Goal: Check status: Check status

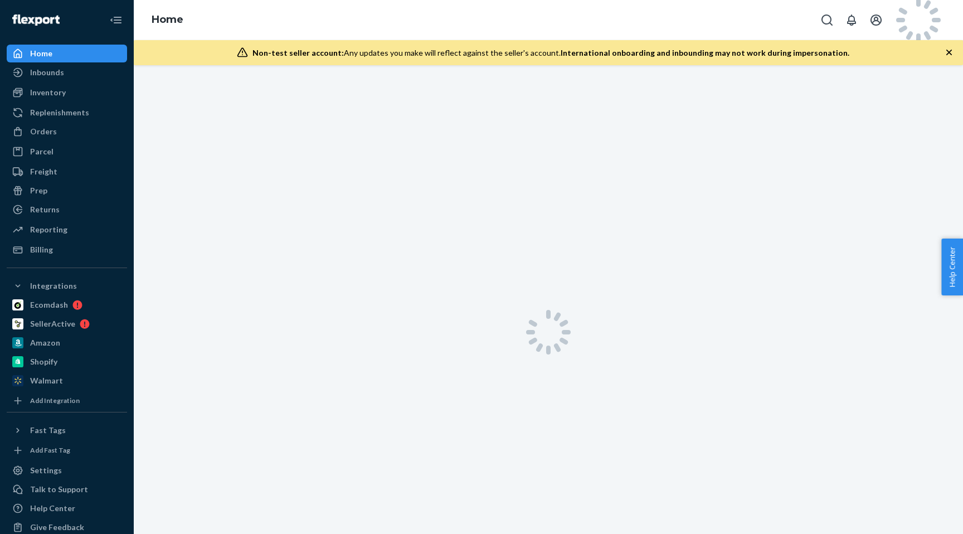
click at [919, 21] on icon at bounding box center [918, 20] width 67 height 67
click at [948, 50] on icon "button" at bounding box center [948, 52] width 11 height 11
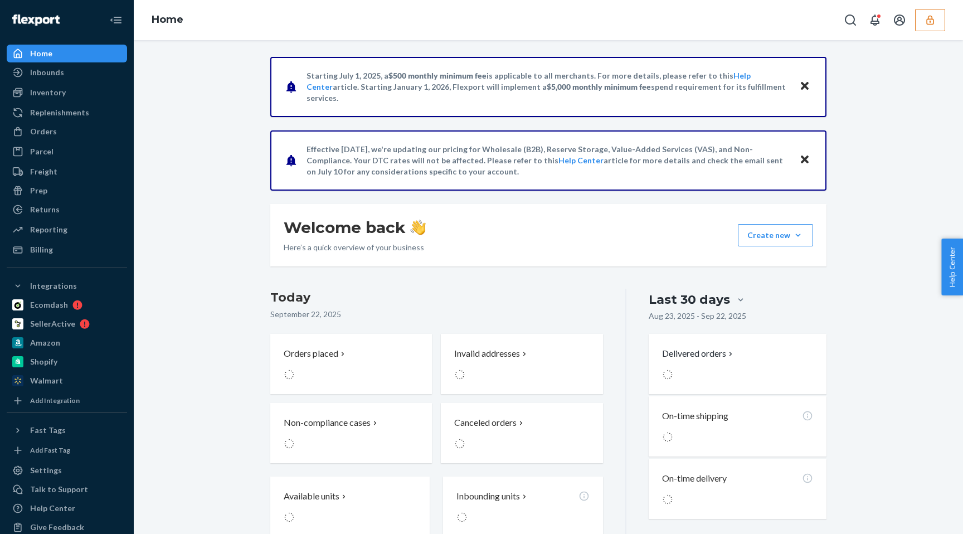
click at [923, 22] on button "button" at bounding box center [930, 20] width 30 height 22
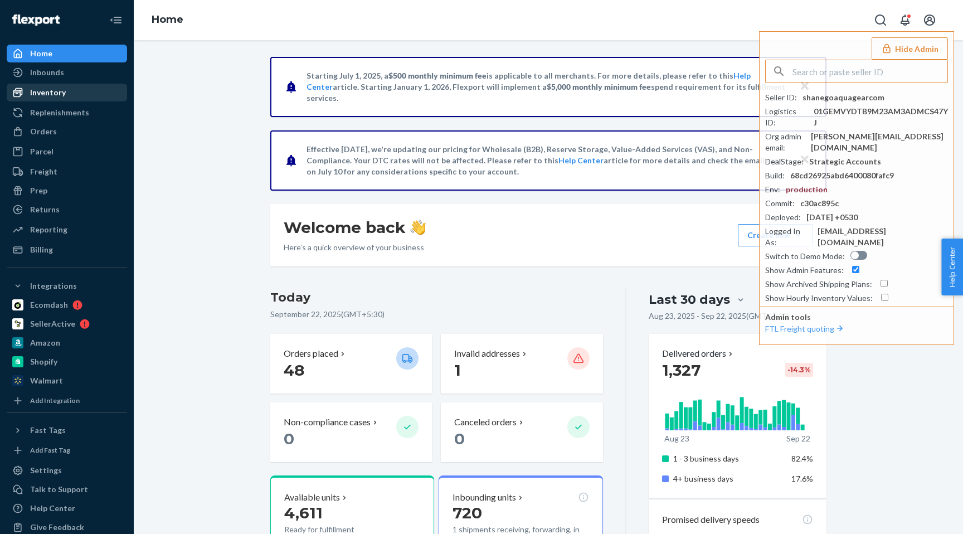
click at [94, 100] on link "Inventory" at bounding box center [67, 93] width 120 height 18
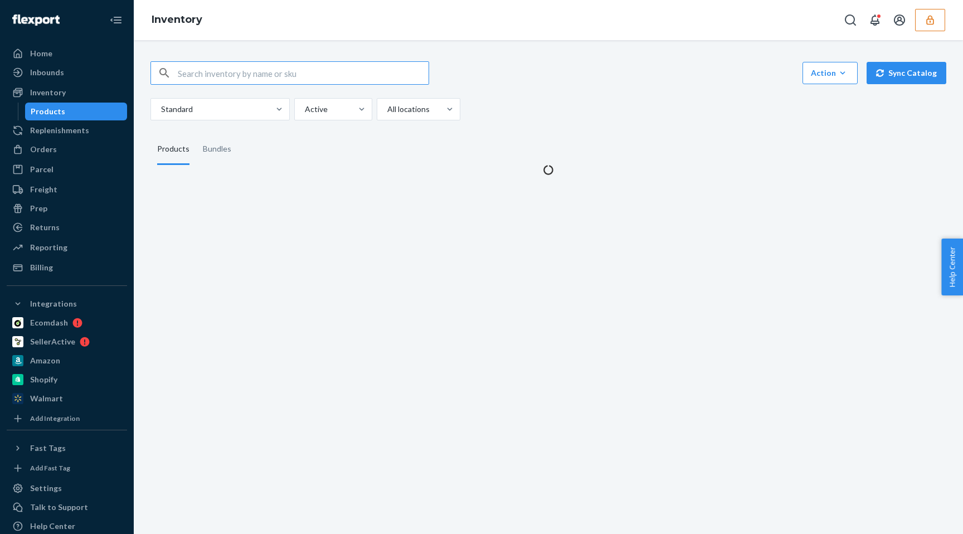
type input "5545782"
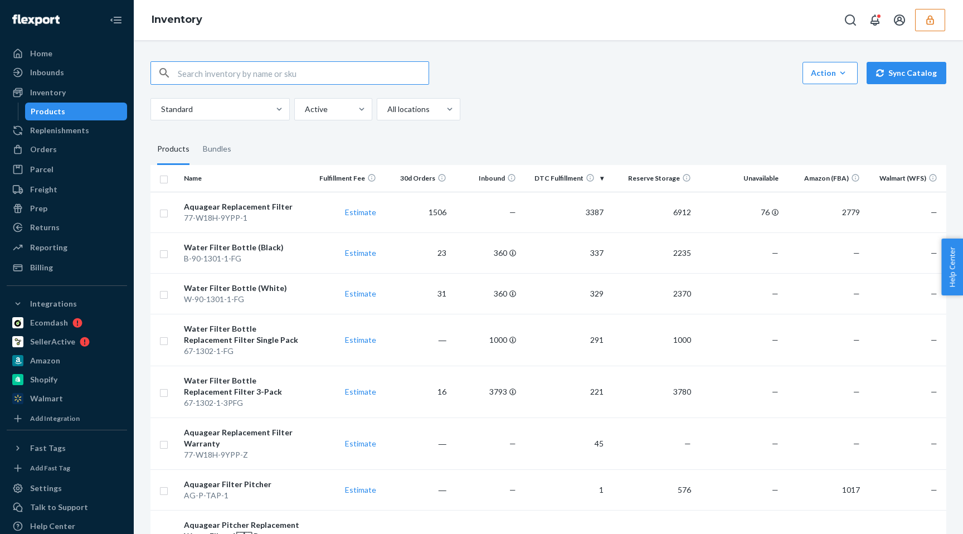
click at [274, 66] on input "text" at bounding box center [303, 73] width 251 height 22
paste input "DF3RMHUI7FS"
type input "DF3RMHUI7FS"
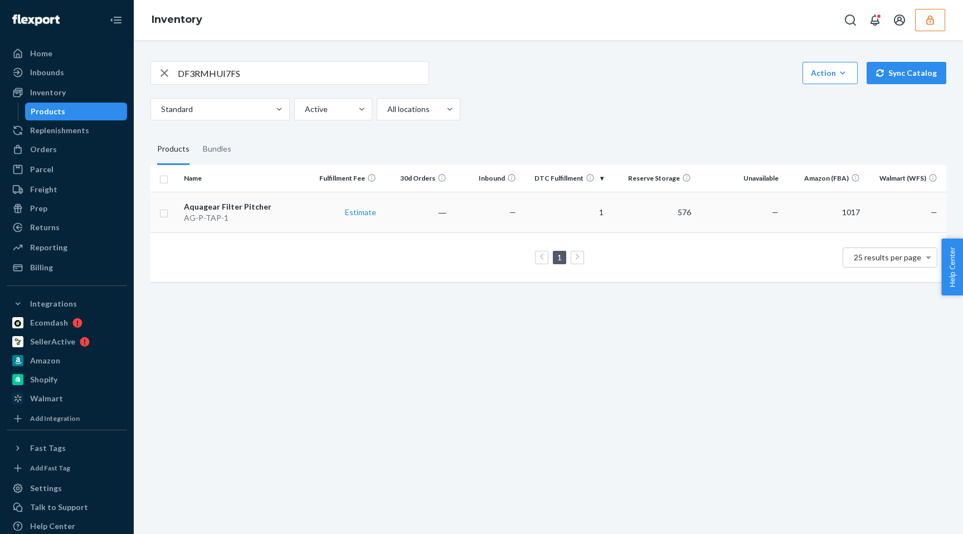
click at [508, 210] on td "—" at bounding box center [486, 212] width 70 height 41
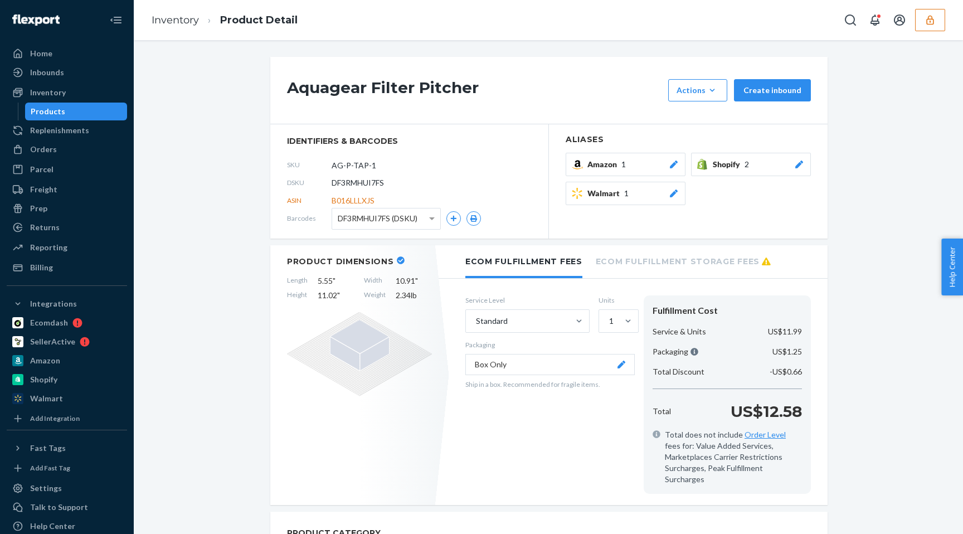
click at [91, 114] on div "Products" at bounding box center [76, 112] width 100 height 16
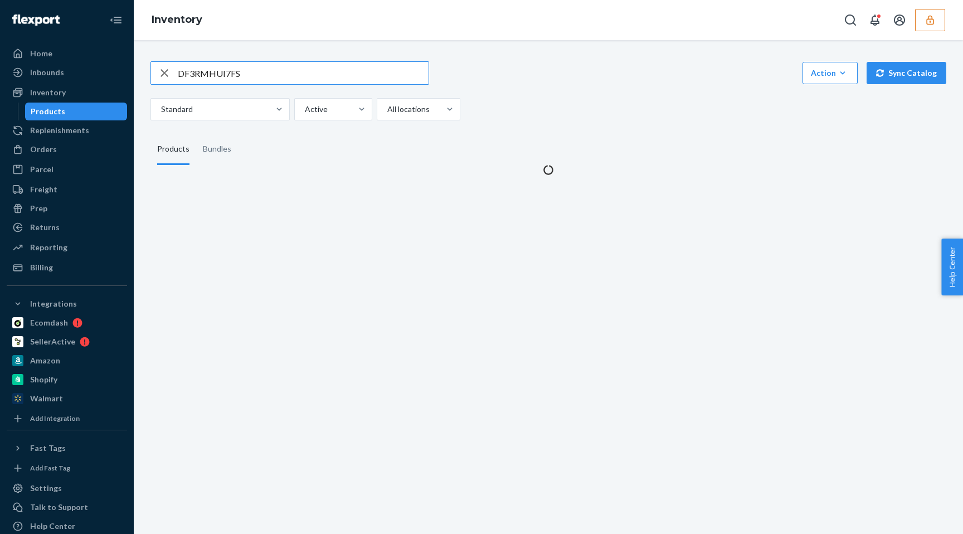
click at [280, 80] on input "DF3RMHUI7FS" at bounding box center [303, 73] width 251 height 22
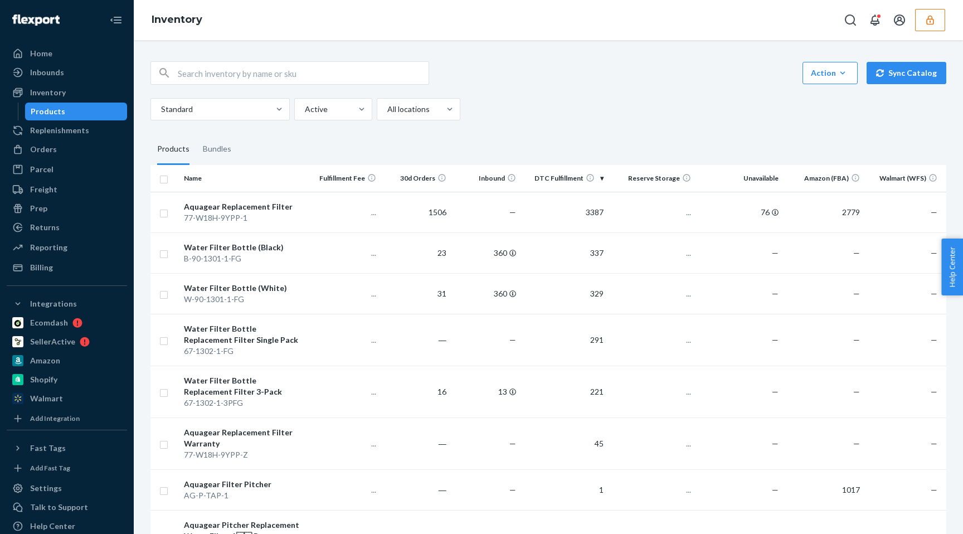
click at [288, 71] on input "text" at bounding box center [303, 73] width 251 height 22
paste input "DF3RMHUI7FS"
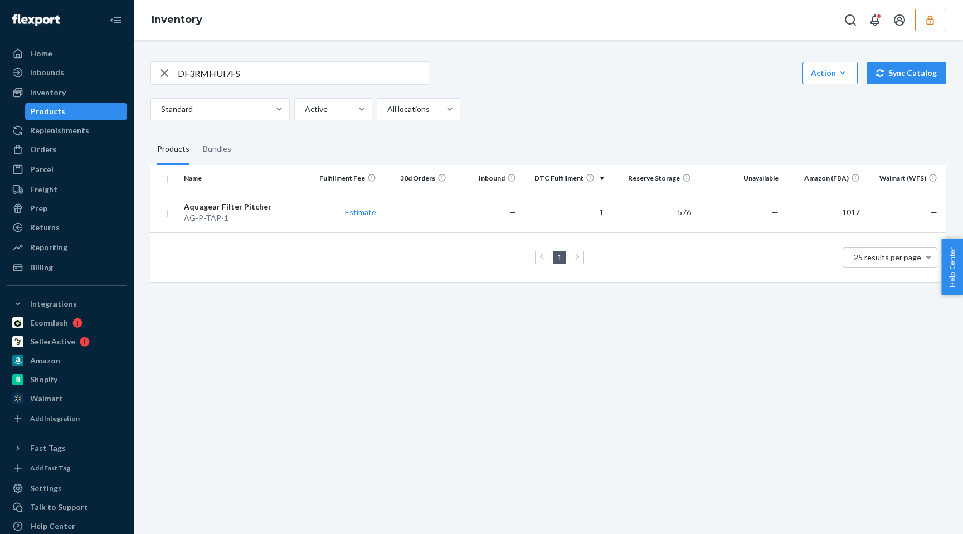
click at [239, 77] on input "DF3RMHUI7FS" at bounding box center [303, 73] width 251 height 22
paste input "ZNKH7H9SF8"
type input "DZNKH7H9SF8"
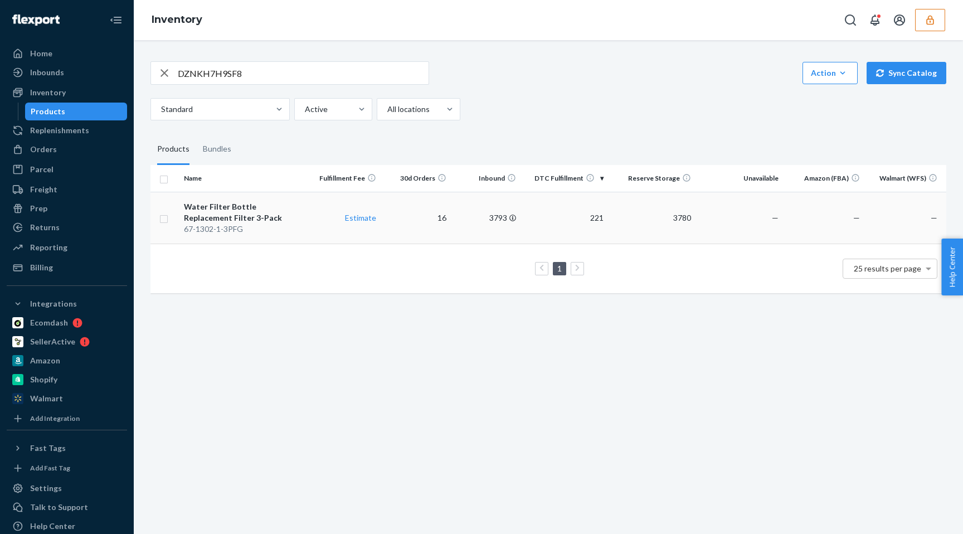
click at [483, 218] on td "3793" at bounding box center [486, 218] width 70 height 52
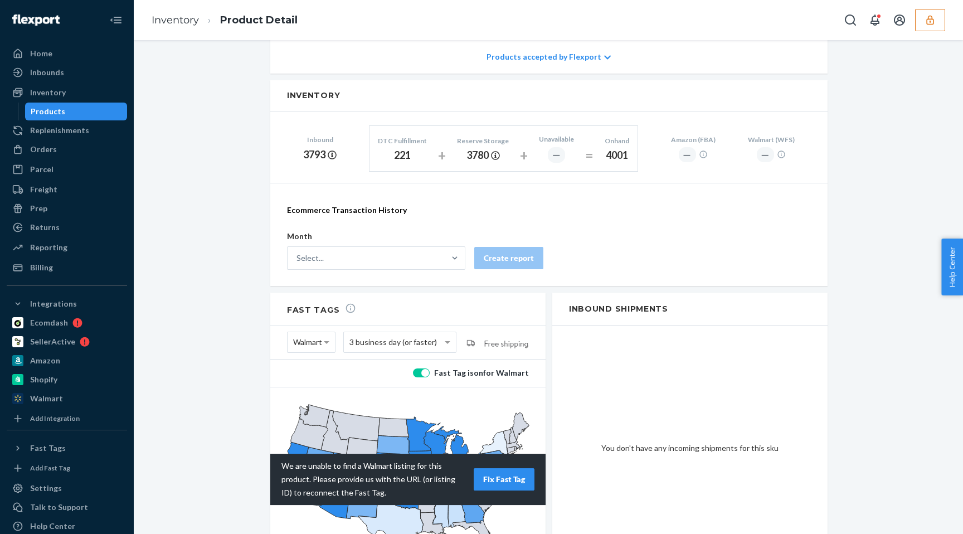
scroll to position [611, 0]
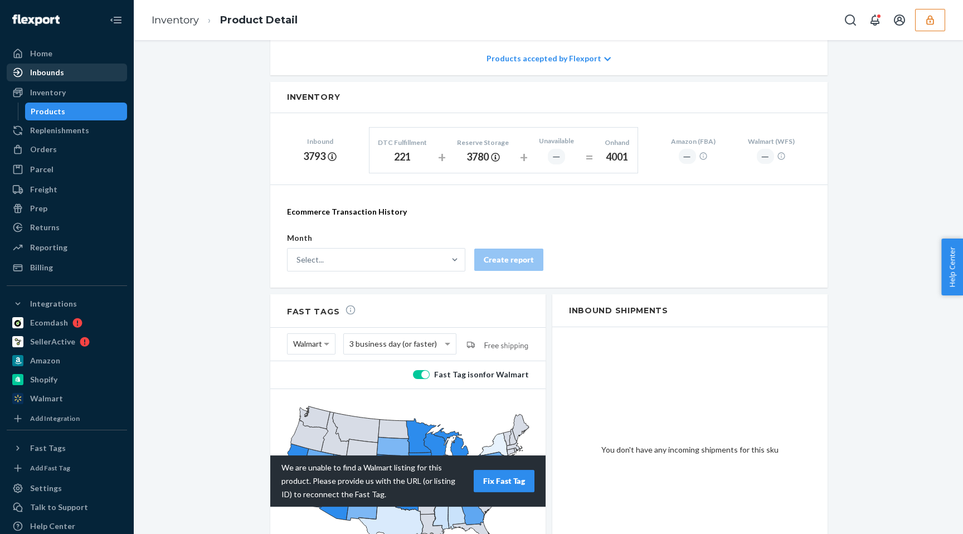
click at [98, 75] on div "Inbounds" at bounding box center [67, 73] width 118 height 16
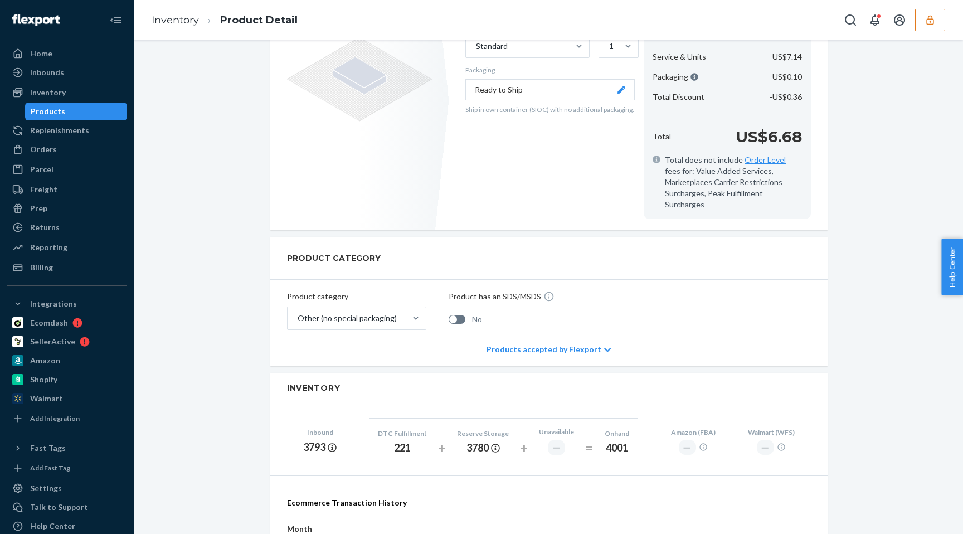
scroll to position [0, 0]
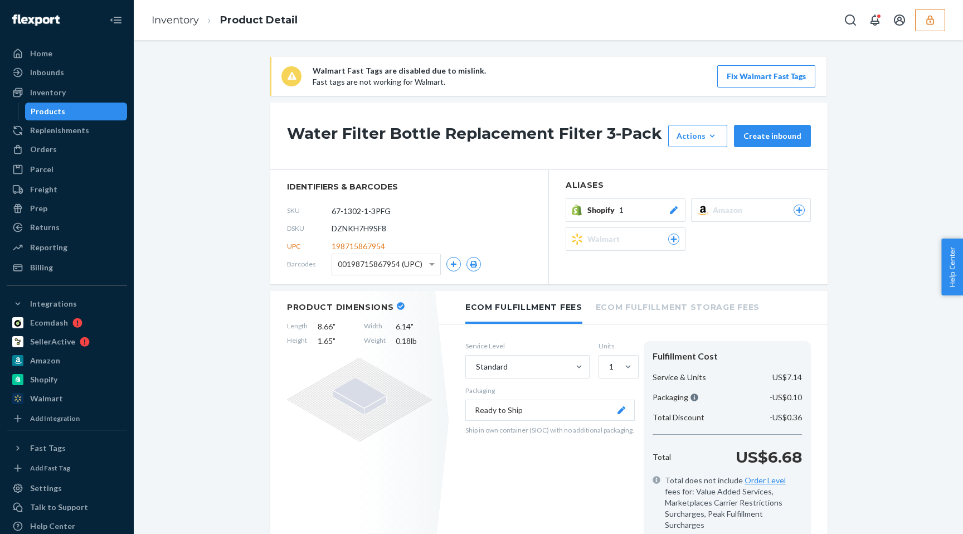
click at [322, 133] on h1 "Water Filter Bottle Replacement Filter 3-Pack" at bounding box center [475, 136] width 376 height 22
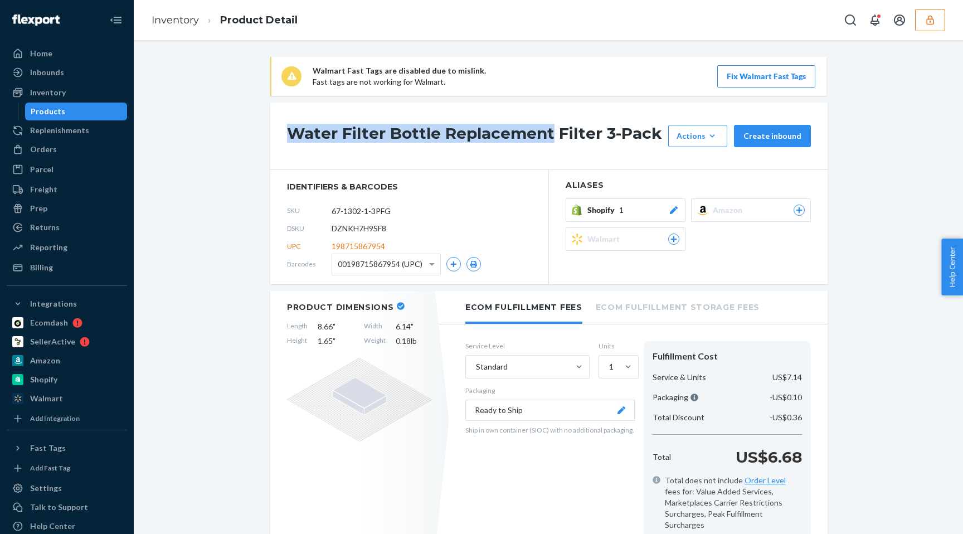
drag, startPoint x: 322, startPoint y: 133, endPoint x: 519, endPoint y: 133, distance: 197.8
click at [520, 133] on h1 "Water Filter Bottle Replacement Filter 3-Pack" at bounding box center [475, 136] width 376 height 22
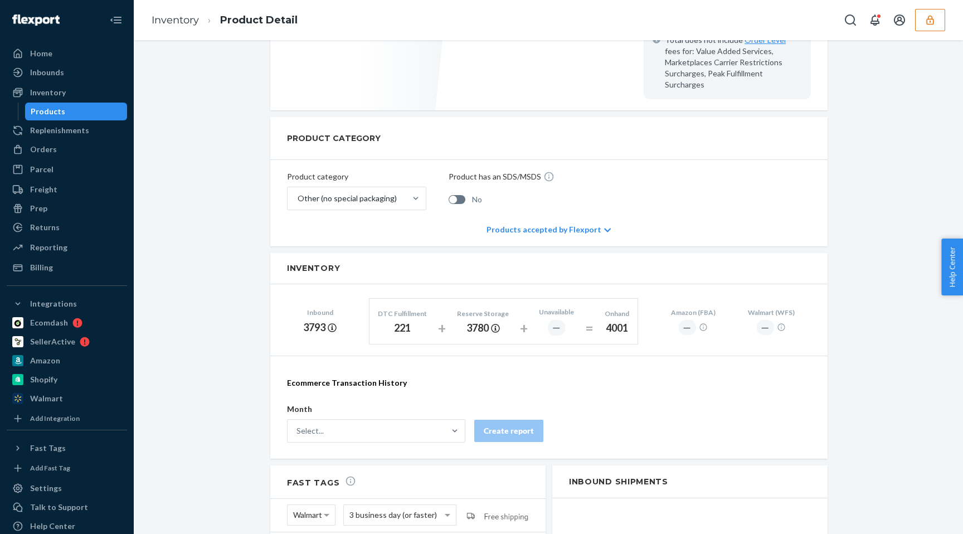
scroll to position [673, 0]
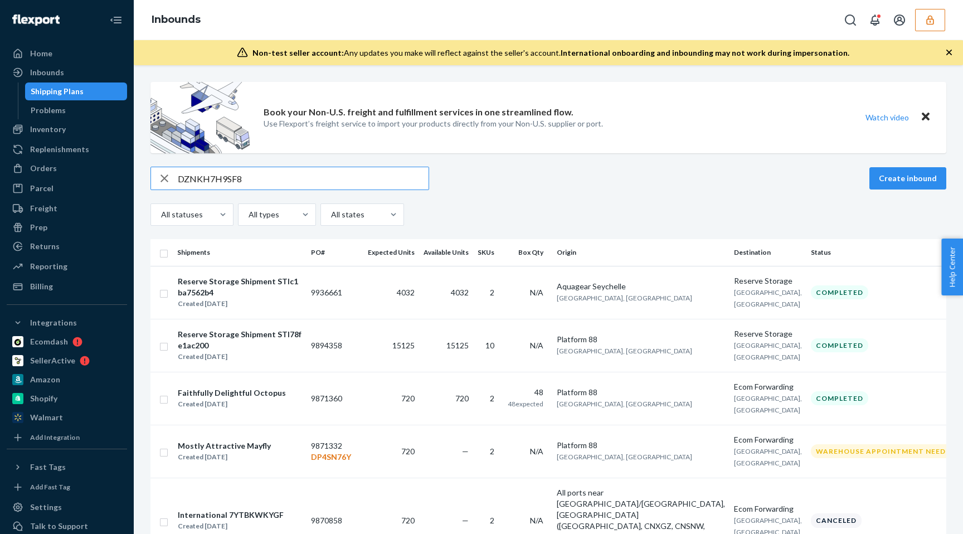
type input "DZNKH7H9SF8"
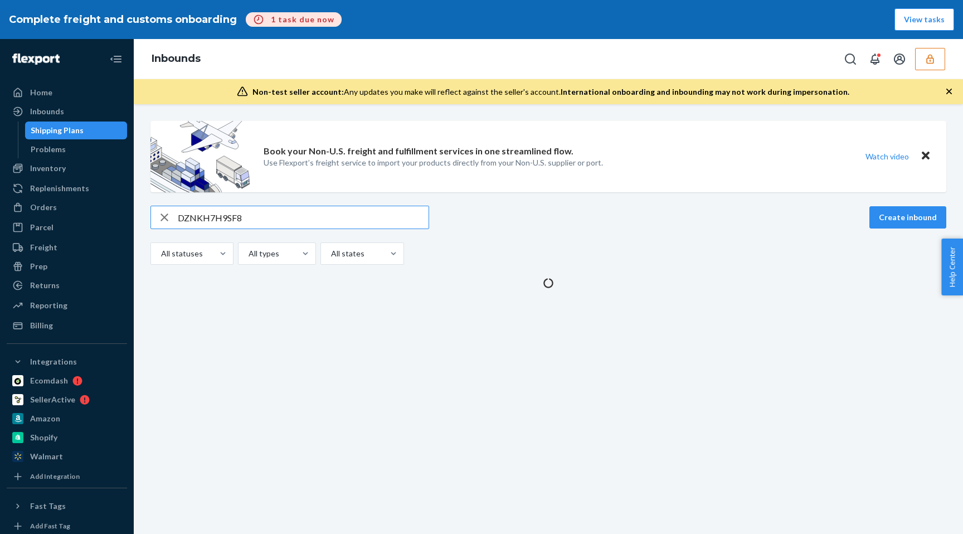
type input "DZNKH7H9SF8"
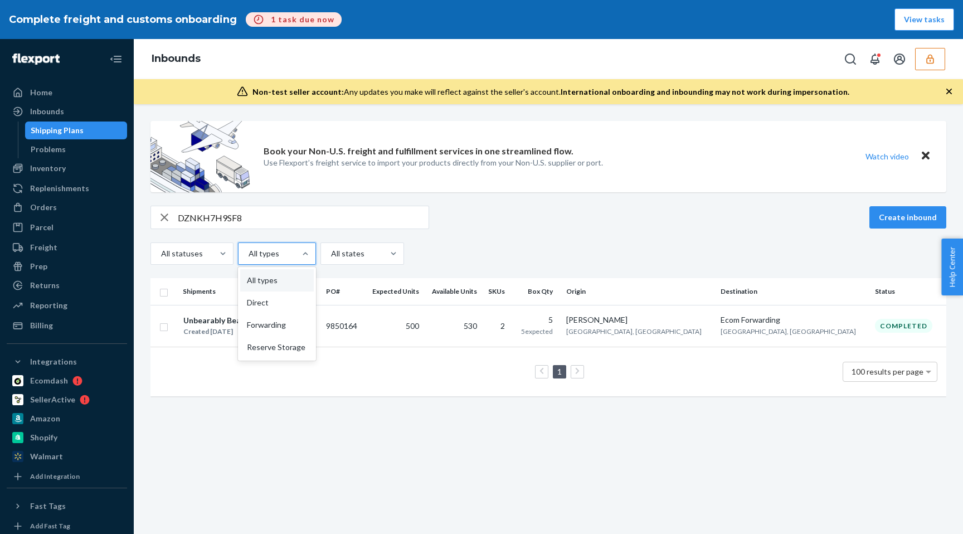
click at [290, 254] on div at bounding box center [275, 253] width 57 height 13
click at [249, 254] on input "option All types focused, 1 of 4. 4 results available. Use Up and Down to choos…" at bounding box center [247, 253] width 1 height 11
click at [283, 354] on div "Reserve Storage" at bounding box center [277, 347] width 74 height 22
click at [249, 259] on input "option Reserve Storage focused, 4 of 4. 4 results available. Use Up and Down to…" at bounding box center [247, 253] width 1 height 11
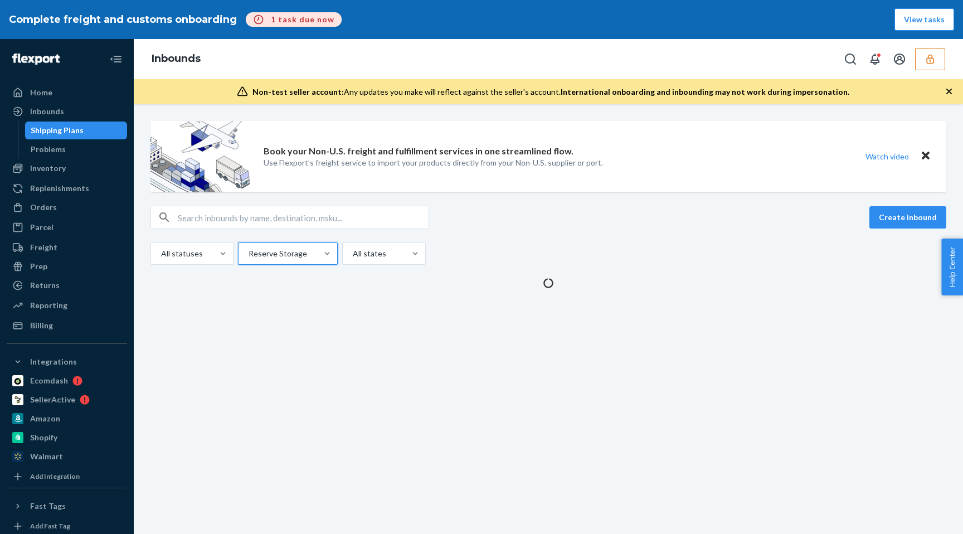
click at [319, 224] on input "text" at bounding box center [303, 217] width 251 height 22
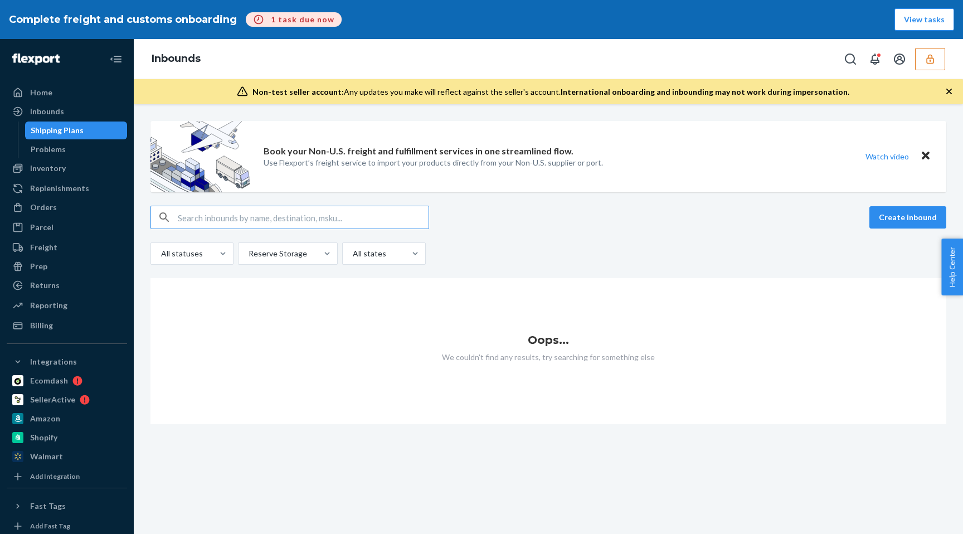
paste input "DZNKH7H9SF8"
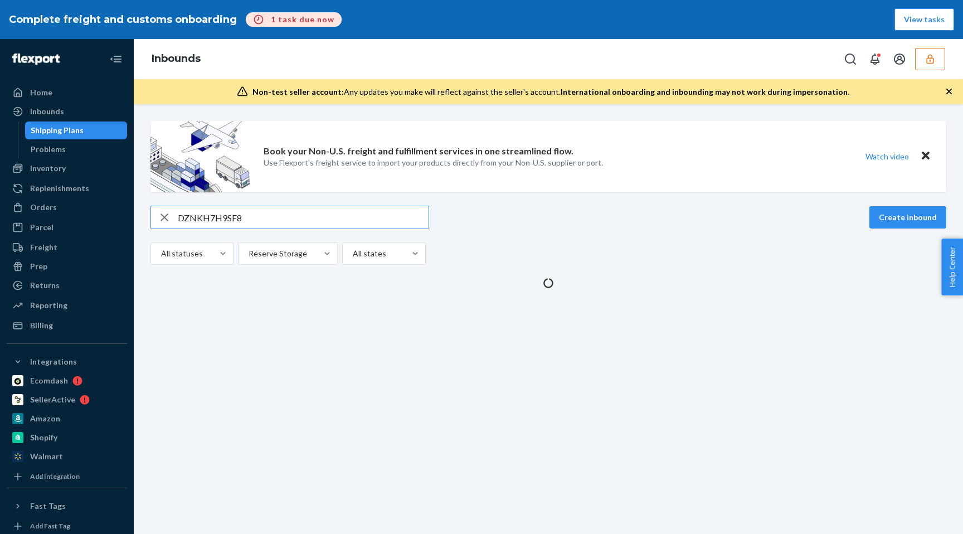
type input "DZNKH7H9SF8"
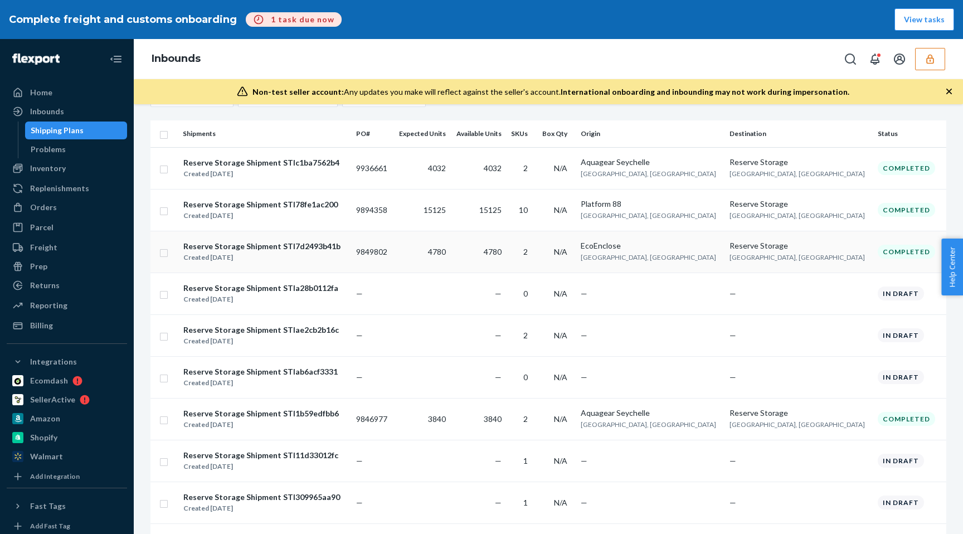
scroll to position [244, 0]
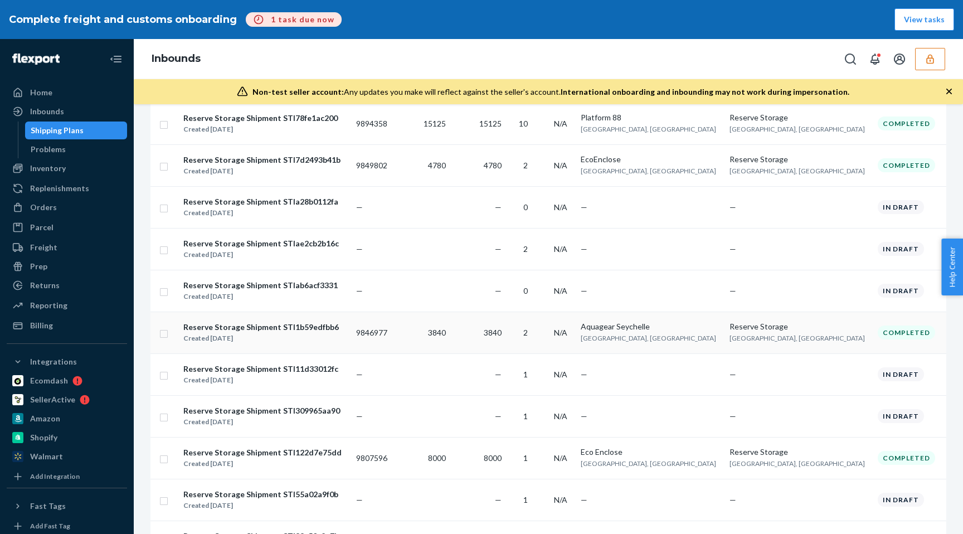
click at [245, 317] on td "Reserve Storage Shipment STI1b59edfbb6 Created Jul 4, 2025" at bounding box center [264, 332] width 173 height 42
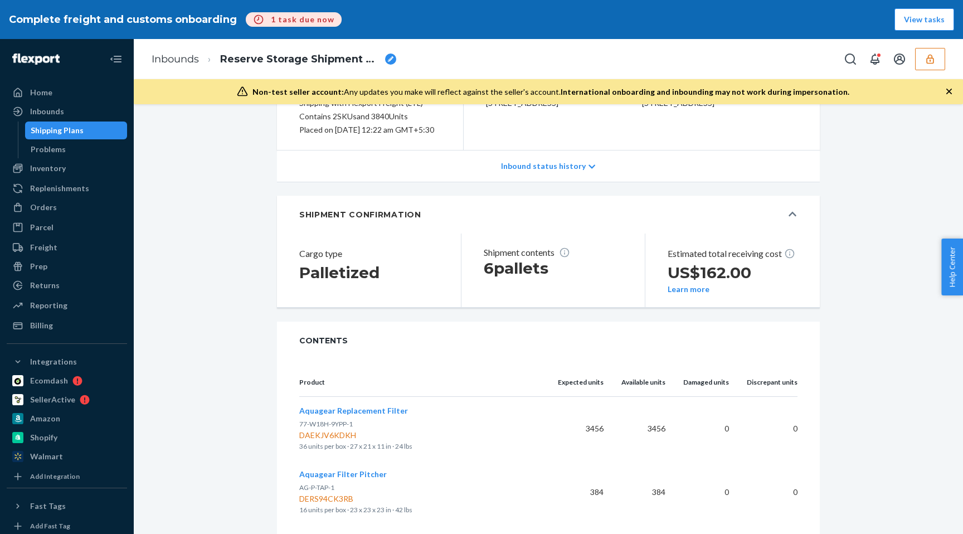
scroll to position [39, 0]
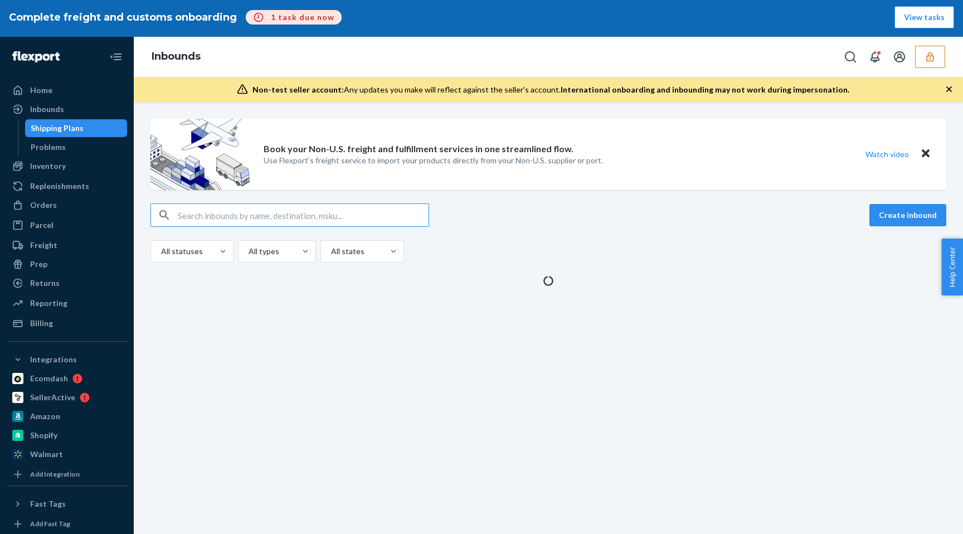
scroll to position [2, 0]
click at [283, 245] on div at bounding box center [275, 251] width 57 height 13
click at [249, 246] on input "option All types focused, 1 of 4. 4 results available. Use Up and Down to choos…" at bounding box center [247, 251] width 1 height 11
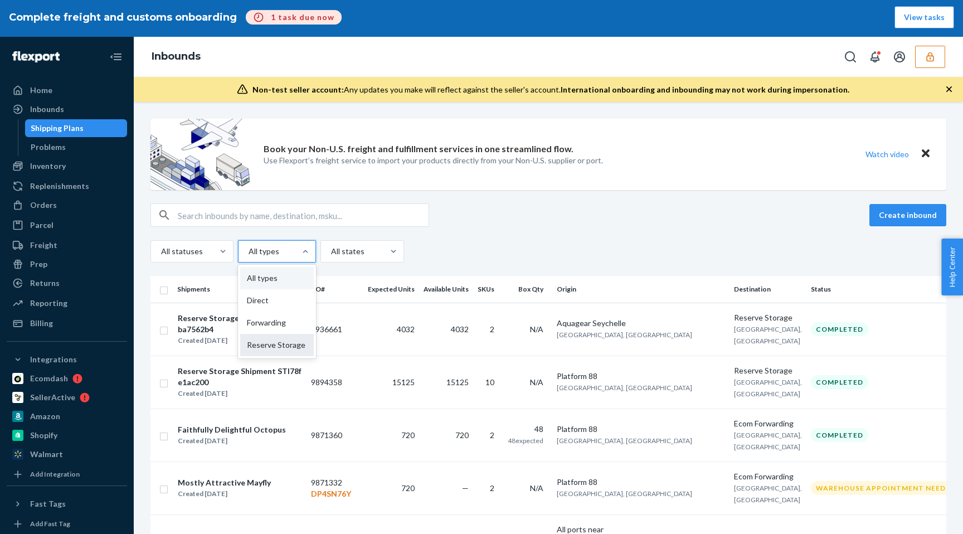
click at [282, 342] on div "Reserve Storage" at bounding box center [277, 345] width 74 height 22
click at [249, 257] on input "option Reserve Storage focused, 0 of 4. 4 results available. Use Up and Down to…" at bounding box center [247, 251] width 1 height 11
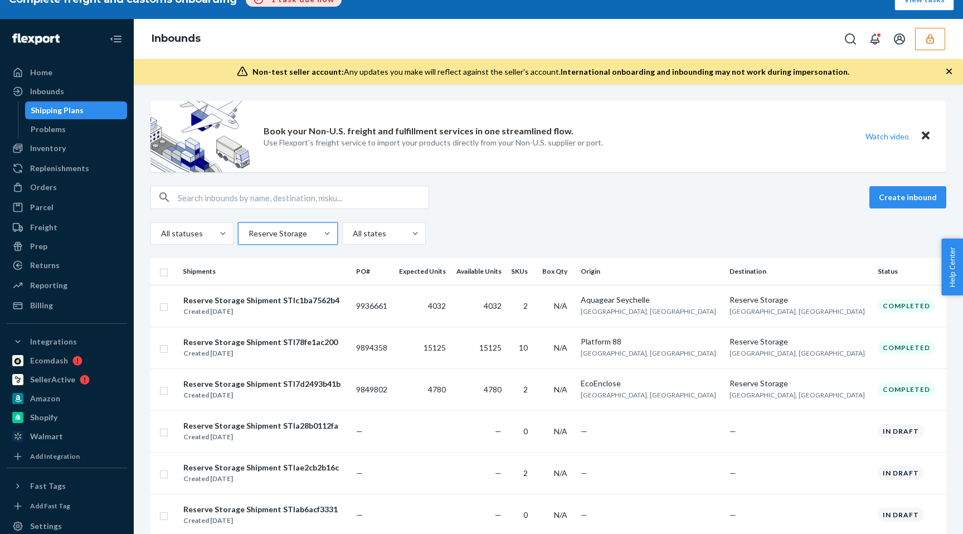
scroll to position [39, 0]
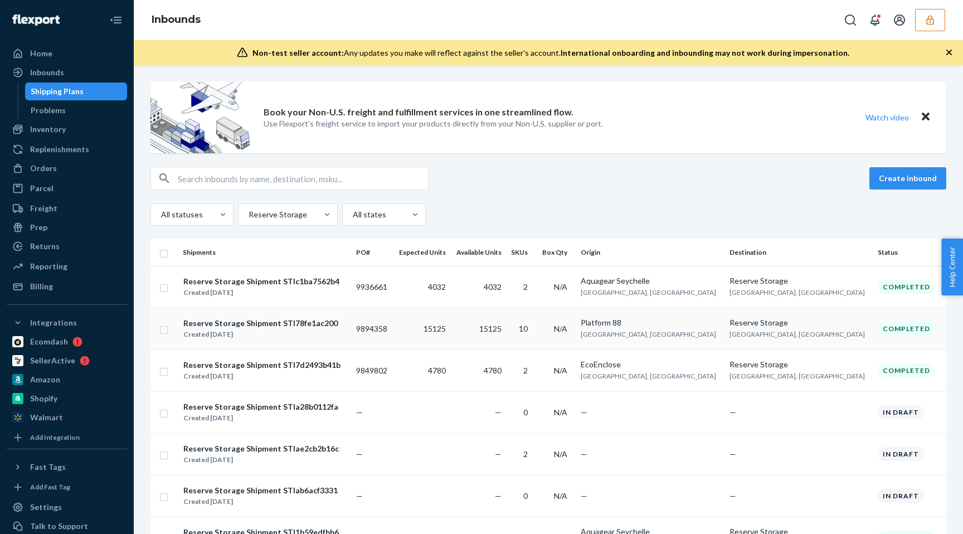
click at [347, 337] on div "Reserve Storage Shipment STI78fe1ac200 Created Aug 11, 2025" at bounding box center [265, 328] width 164 height 23
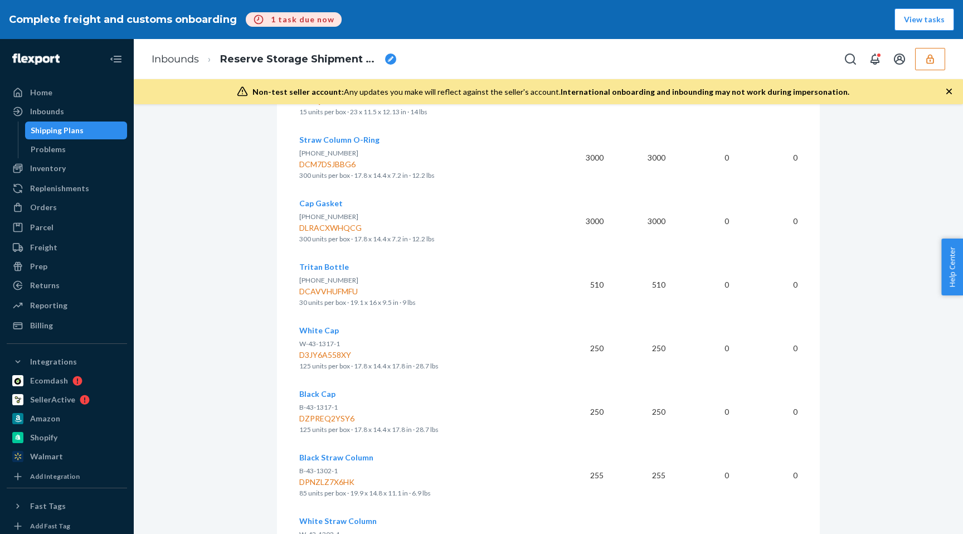
scroll to position [514, 0]
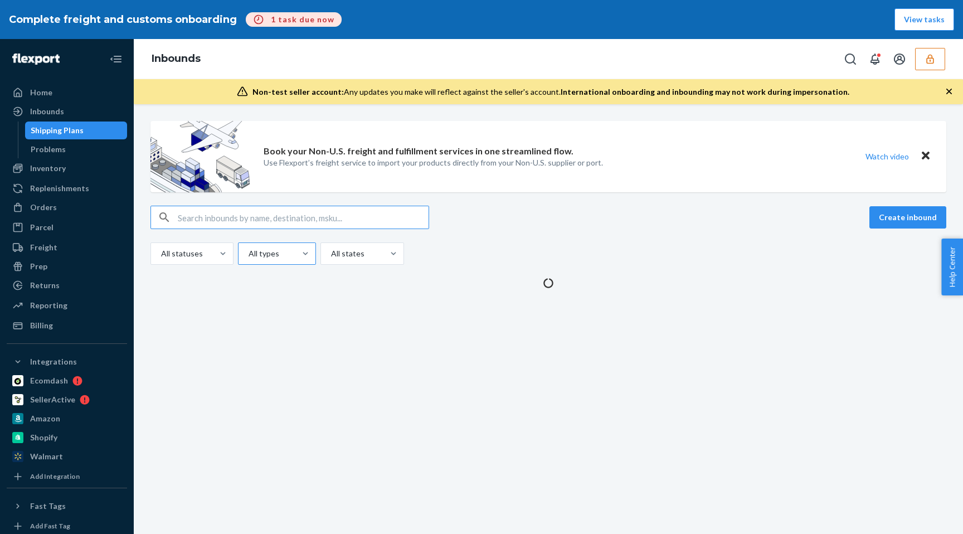
click at [293, 260] on div "All types" at bounding box center [266, 254] width 57 height 20
click at [249, 259] on input "All types" at bounding box center [247, 253] width 1 height 11
click at [291, 352] on div "Reserve Storage" at bounding box center [277, 347] width 74 height 22
click at [249, 259] on input "option Reserve Storage focused, 0 of 4. 4 results available. Use Up and Down to…" at bounding box center [247, 253] width 1 height 11
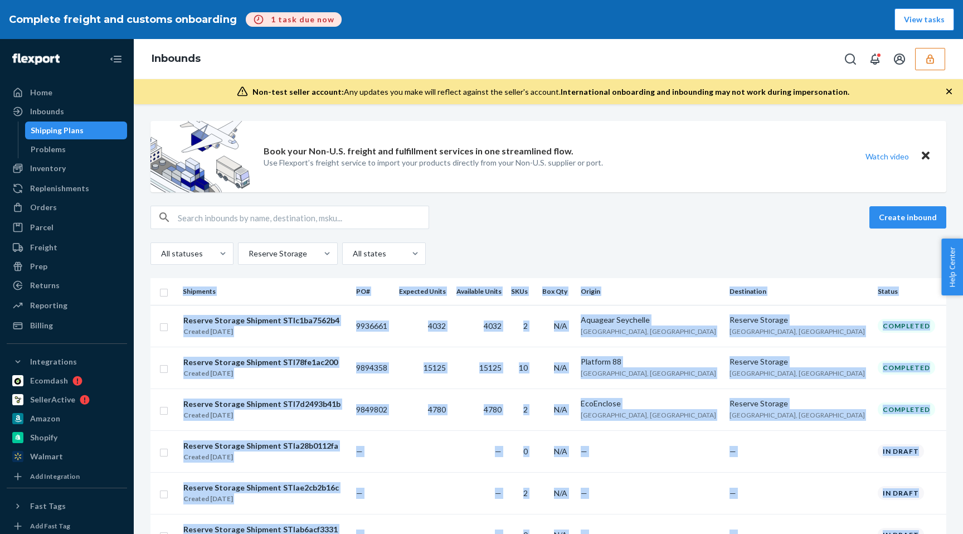
drag, startPoint x: 440, startPoint y: 293, endPoint x: 451, endPoint y: 271, distance: 24.2
click at [451, 271] on div "Book your Non-U.S. freight and fulfillment services in one streamlined flow. Us…" at bounding box center [548, 338] width 829 height 469
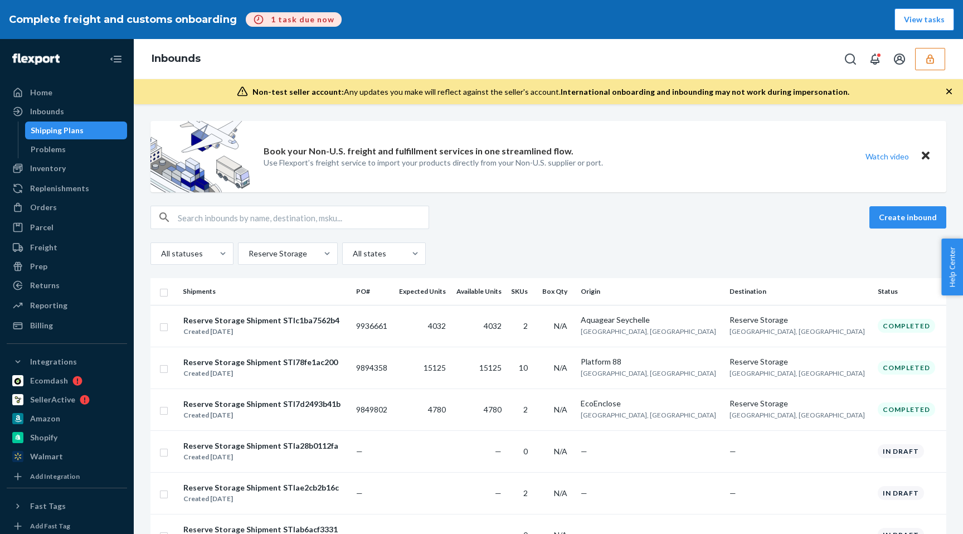
click at [493, 227] on div "Create inbound" at bounding box center [548, 217] width 796 height 23
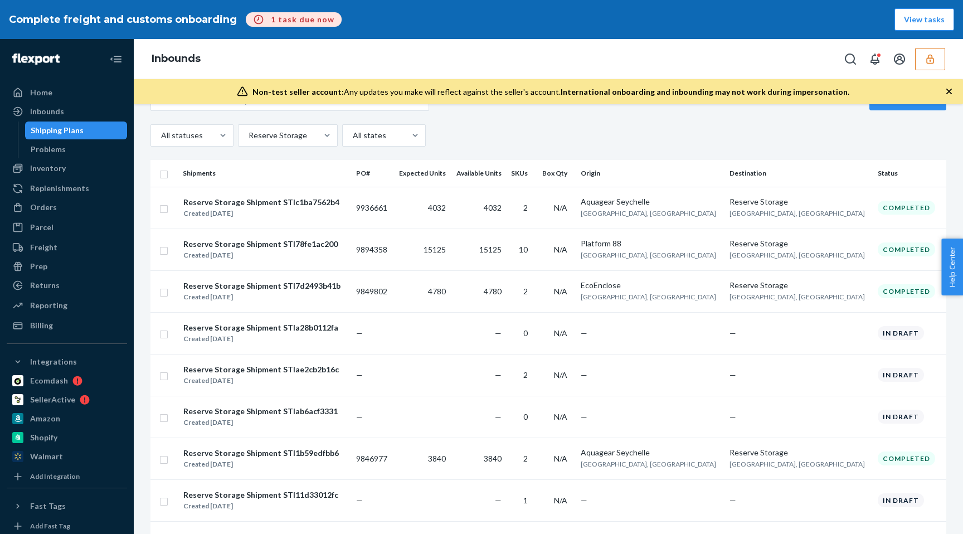
scroll to position [119, 0]
click at [450, 293] on td "4780" at bounding box center [421, 291] width 57 height 42
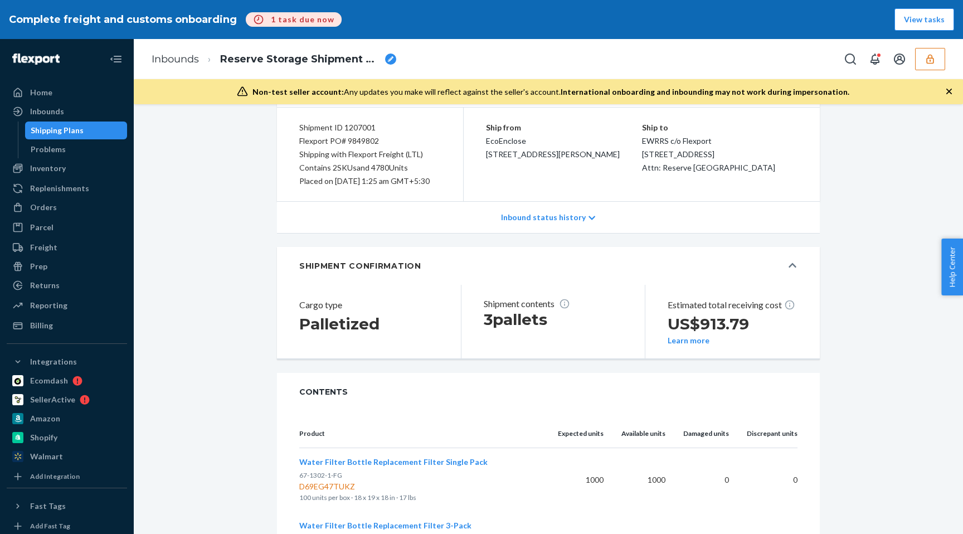
scroll to position [160, 0]
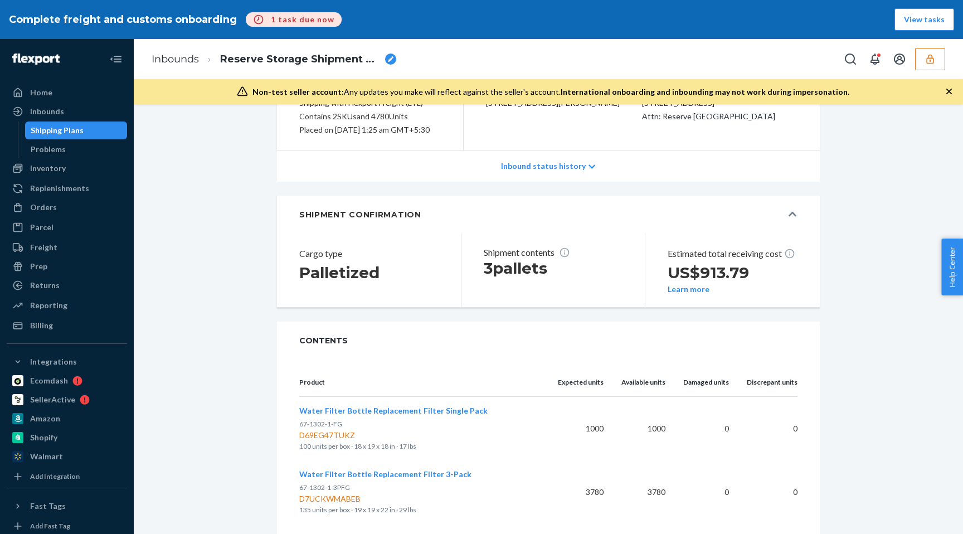
click at [337, 496] on div "D7UCKWMABEB" at bounding box center [419, 498] width 241 height 11
click at [365, 472] on span "Water Filter Bottle Replacement Filter 3-Pack" at bounding box center [385, 473] width 172 height 9
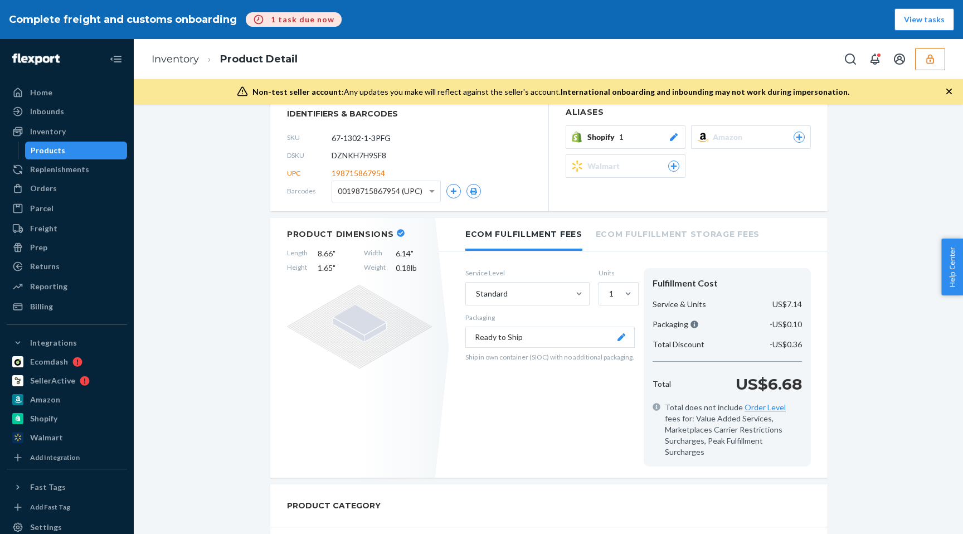
scroll to position [136, 0]
click at [927, 64] on button "button" at bounding box center [930, 59] width 30 height 22
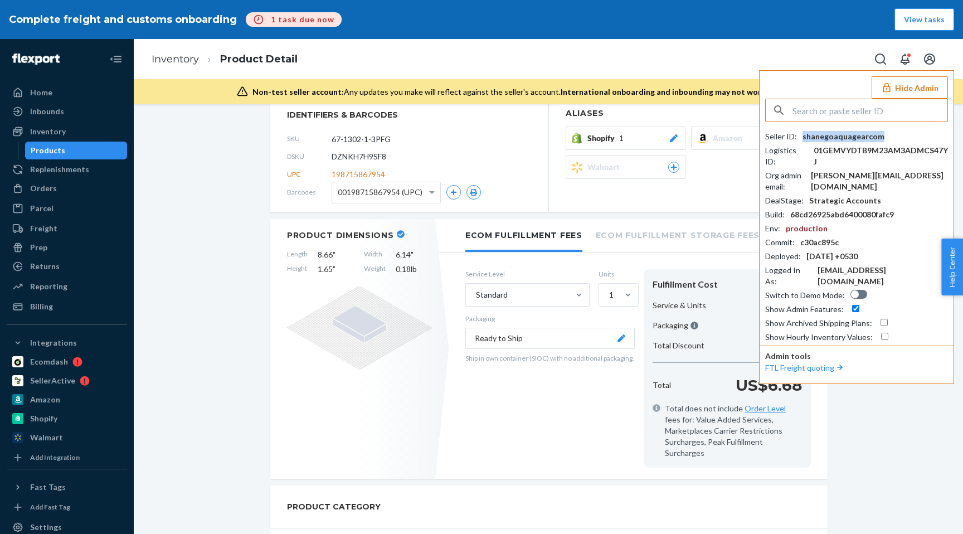
click at [830, 134] on div "shanegoaquagearcom" at bounding box center [843, 136] width 82 height 11
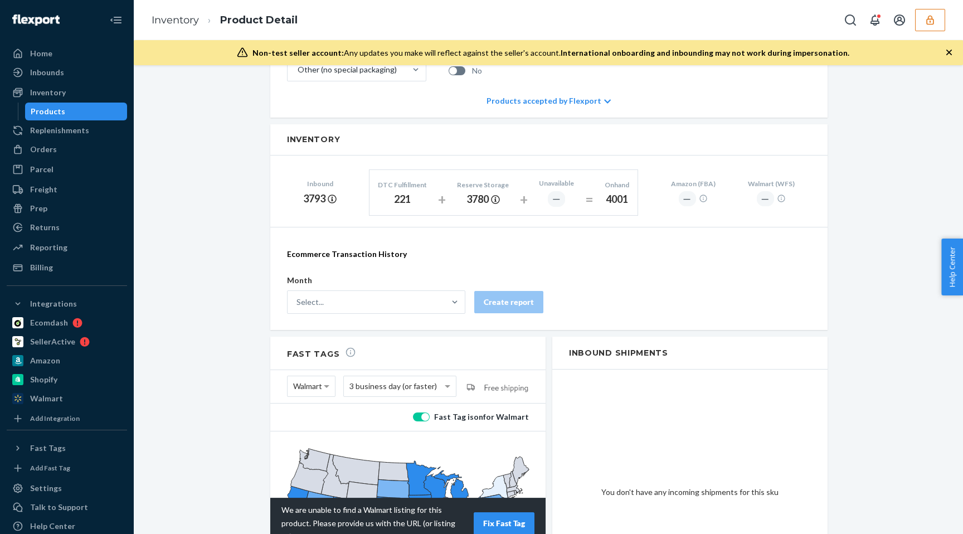
scroll to position [640, 0]
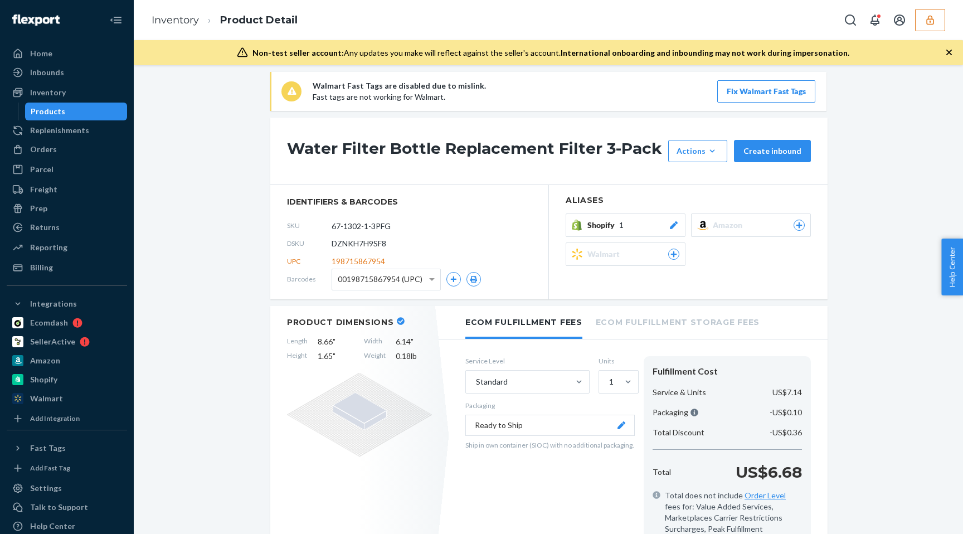
scroll to position [6, 0]
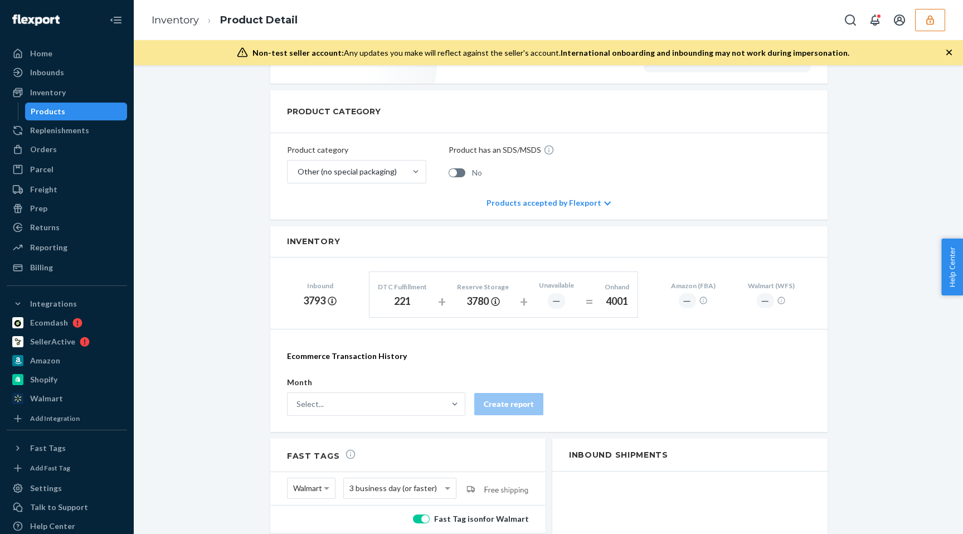
scroll to position [493, 0]
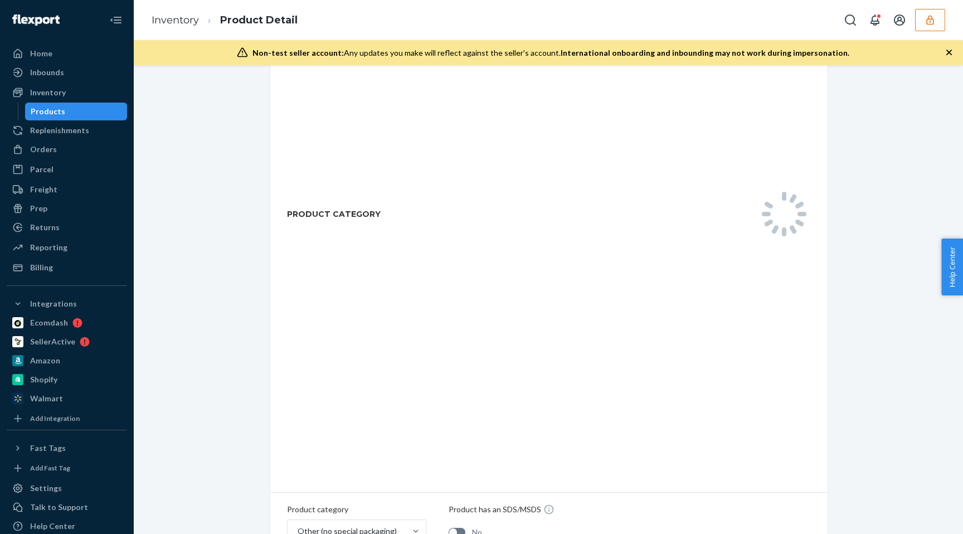
scroll to position [390, 0]
